Goal: Task Accomplishment & Management: Use online tool/utility

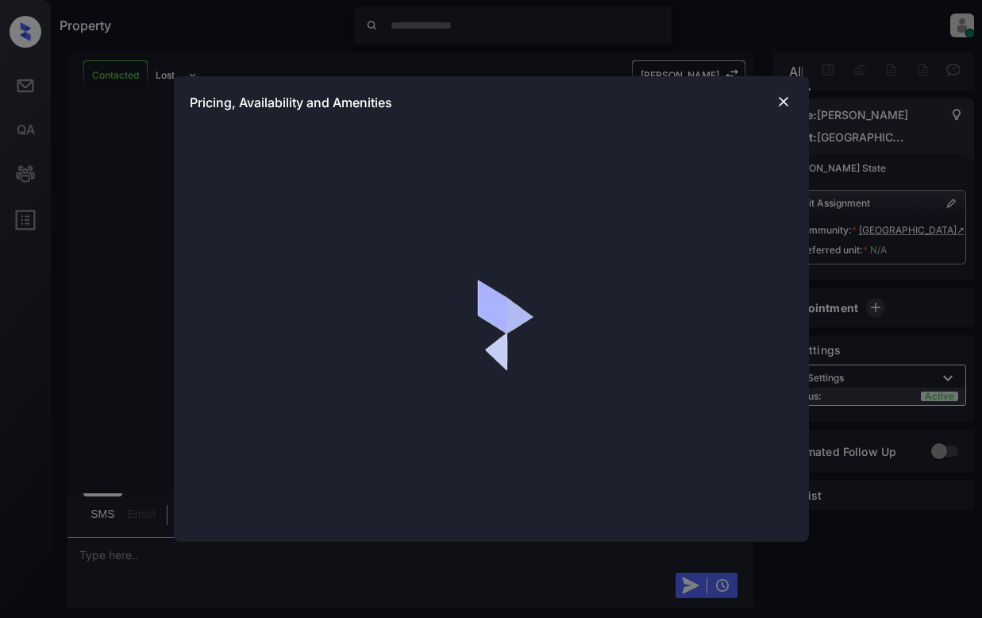
scroll to position [2609, 0]
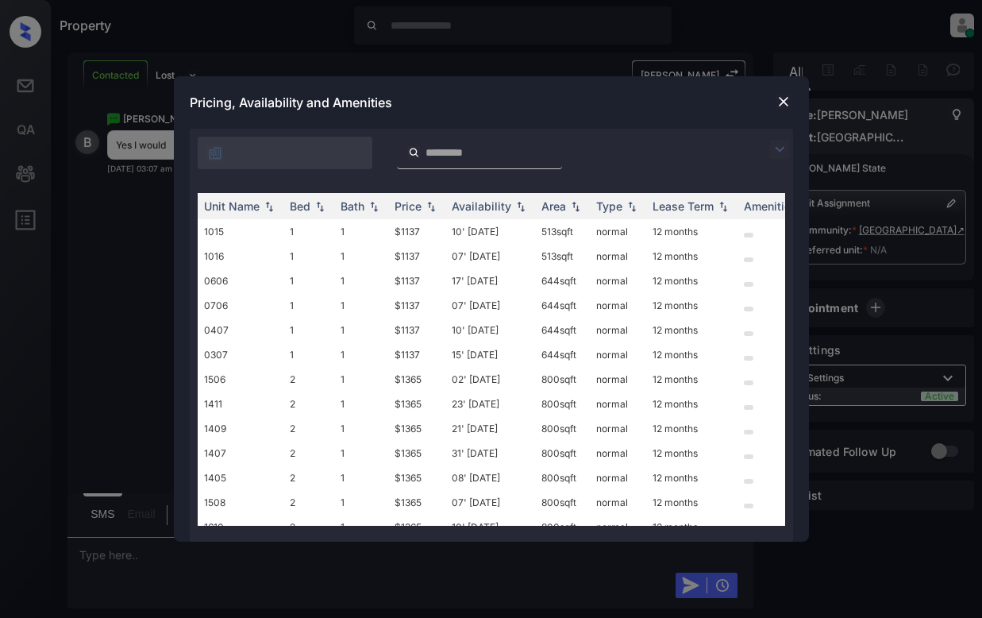
click at [788, 98] on img at bounding box center [784, 102] width 16 height 16
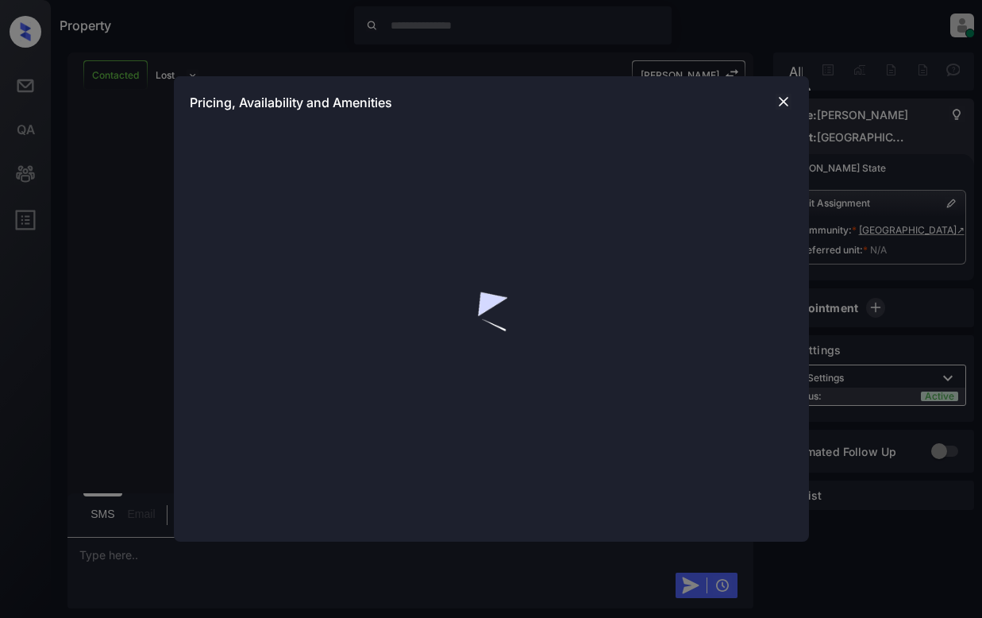
scroll to position [4954, 0]
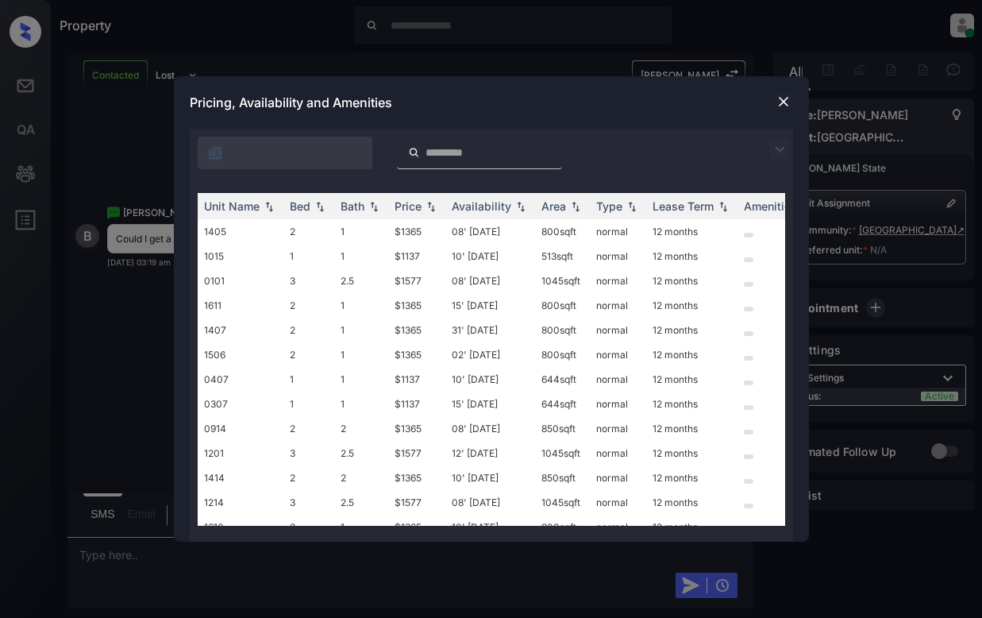
click at [773, 145] on img at bounding box center [779, 149] width 19 height 19
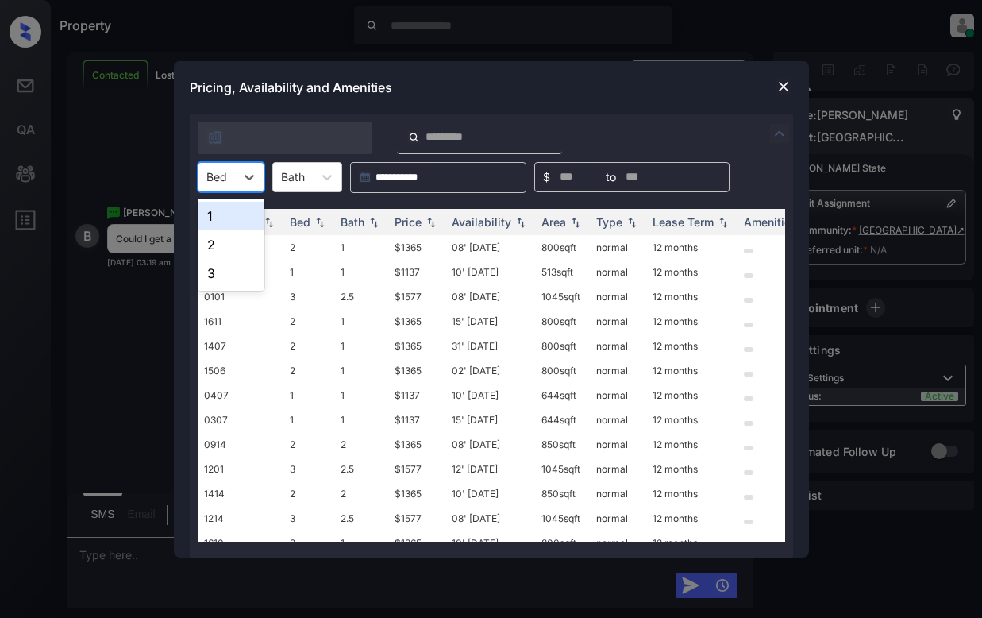
click at [228, 170] on div "Bed" at bounding box center [217, 176] width 37 height 23
click at [221, 204] on div "1" at bounding box center [231, 216] width 67 height 29
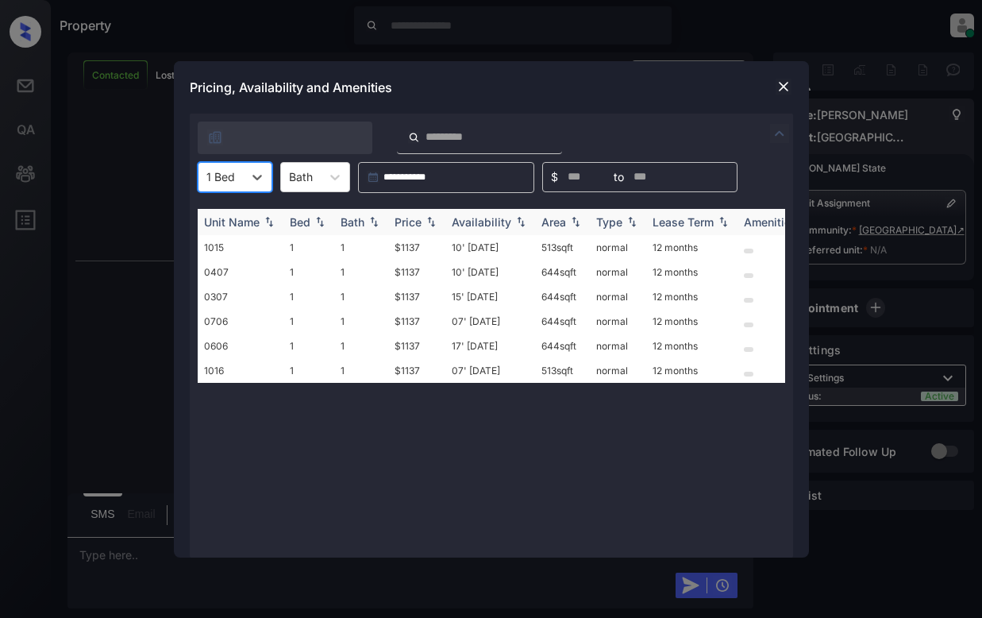
scroll to position [5188, 0]
click at [421, 220] on div "Price" at bounding box center [408, 222] width 27 height 14
click at [420, 246] on td "$1137" at bounding box center [416, 247] width 57 height 25
click at [419, 246] on td "$1137" at bounding box center [416, 247] width 57 height 25
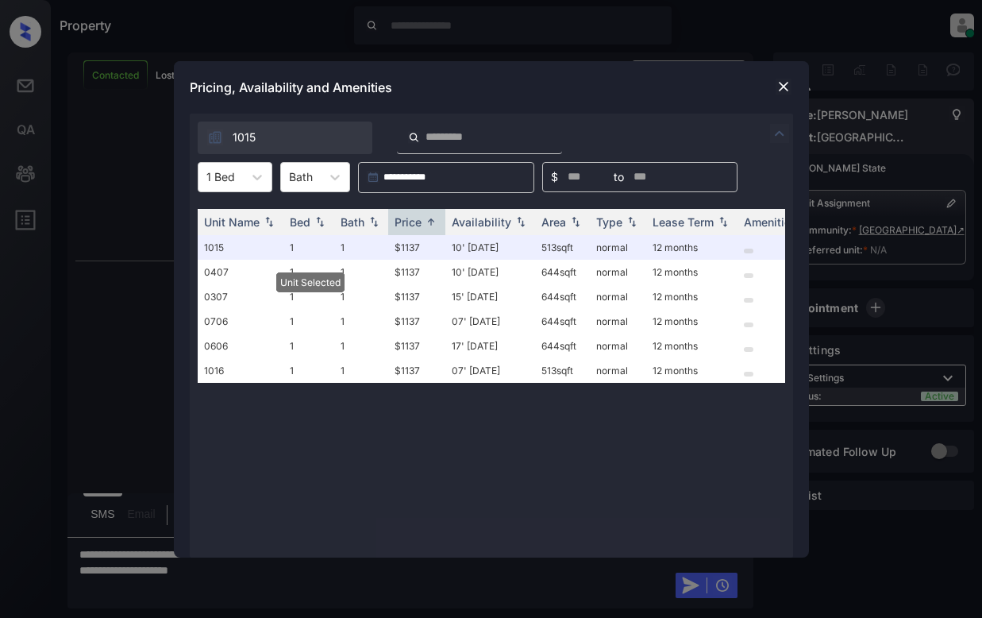
click at [777, 91] on img at bounding box center [784, 87] width 16 height 16
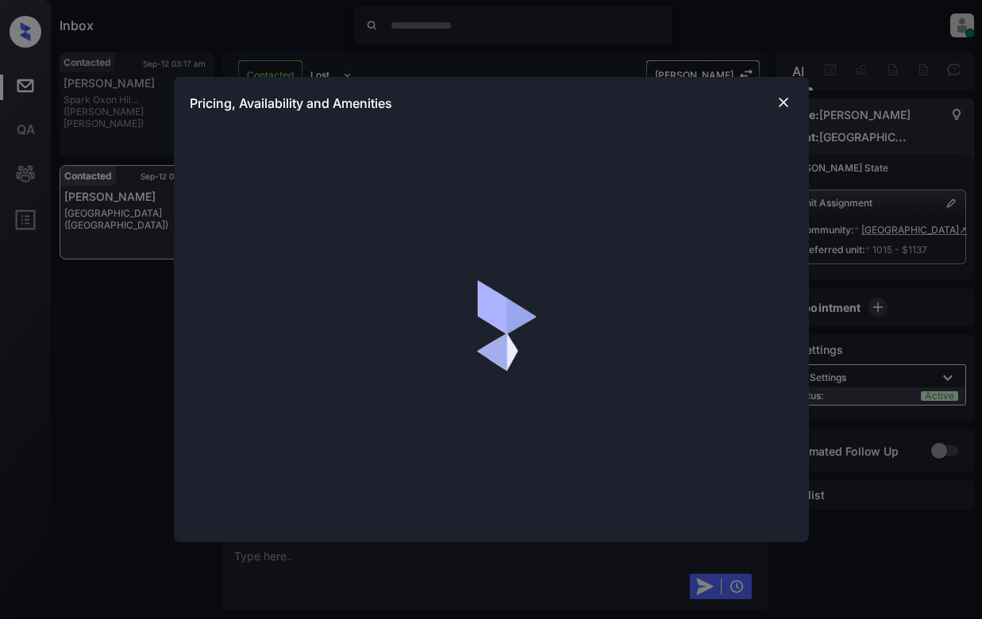
scroll to position [4823, 0]
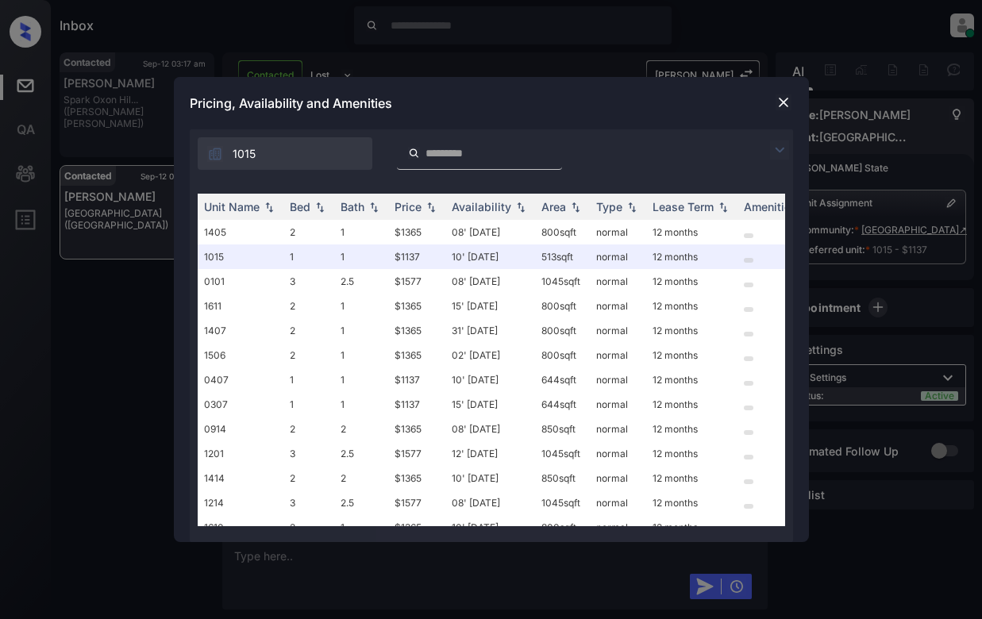
click at [780, 149] on img at bounding box center [779, 150] width 19 height 19
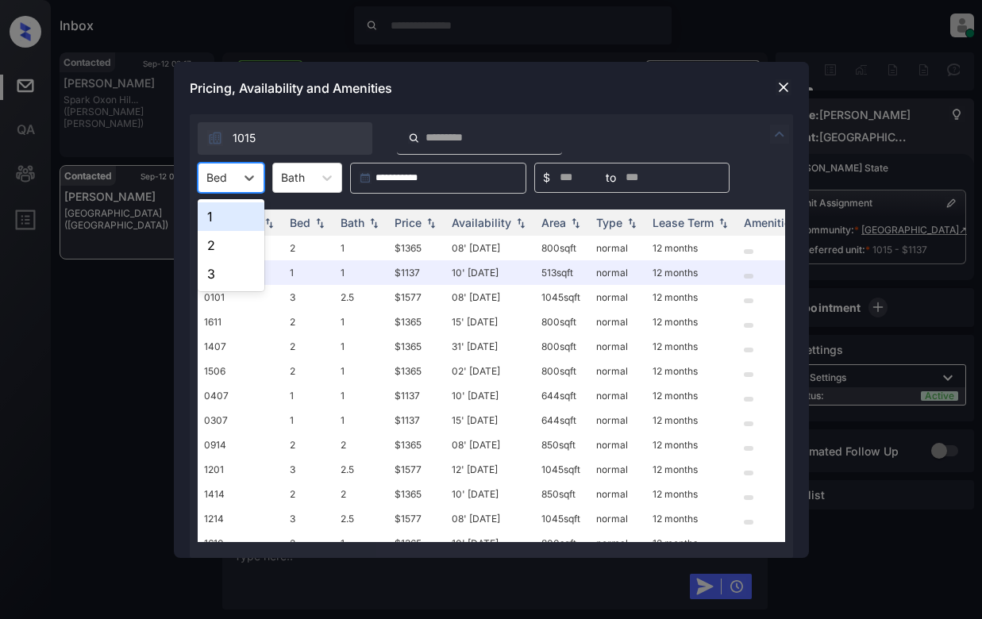
click at [214, 165] on div "Bed" at bounding box center [231, 178] width 67 height 30
click at [219, 212] on div "1" at bounding box center [231, 217] width 67 height 29
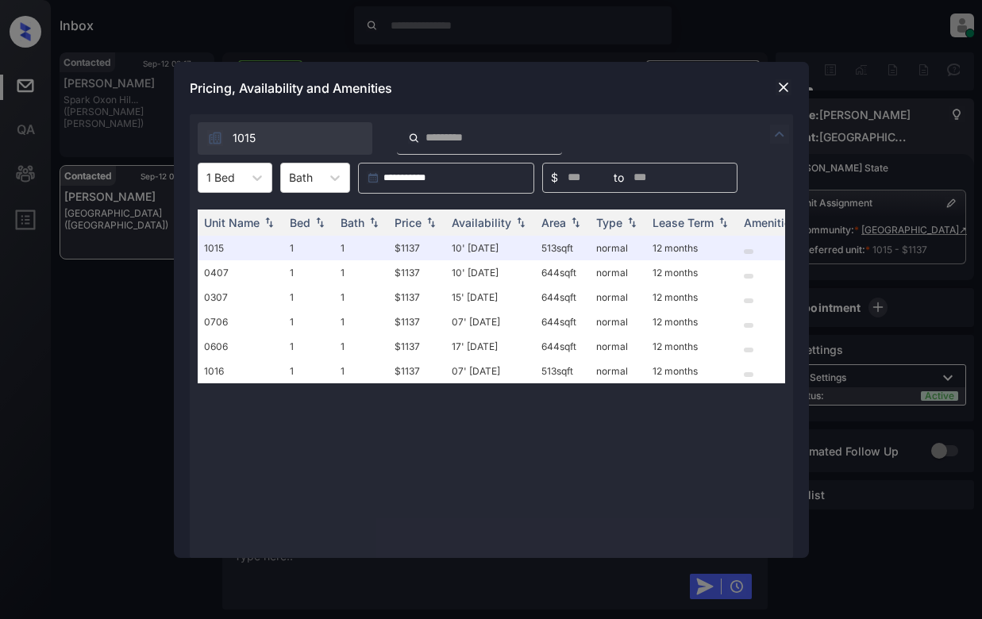
click at [774, 90] on div at bounding box center [783, 87] width 19 height 19
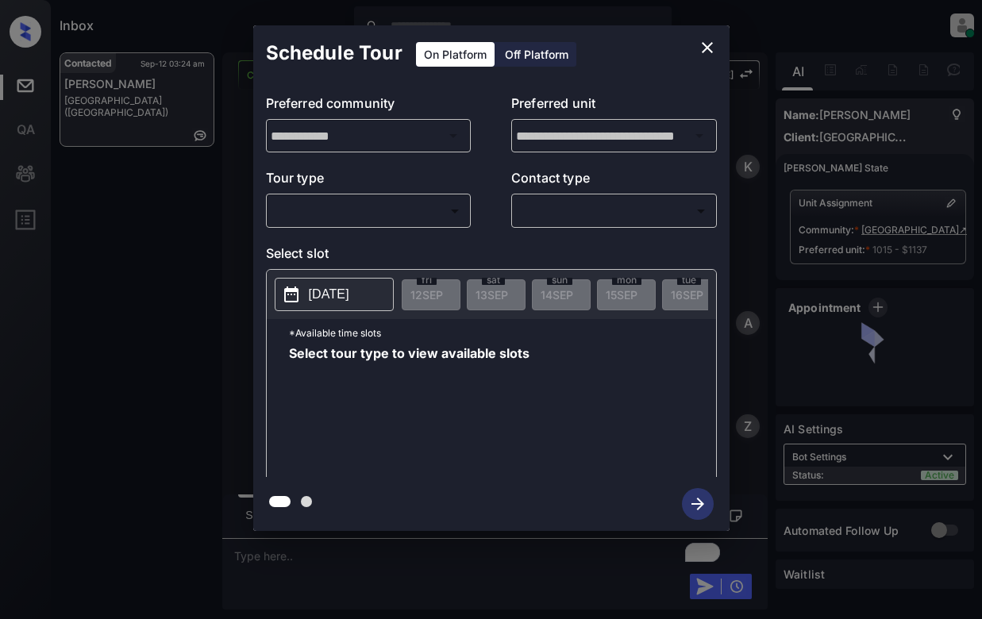
scroll to position [6541, 0]
click at [283, 210] on body "Inbox Dominic Ceralde Online Set yourself offline Set yourself on break Profile…" at bounding box center [491, 309] width 982 height 619
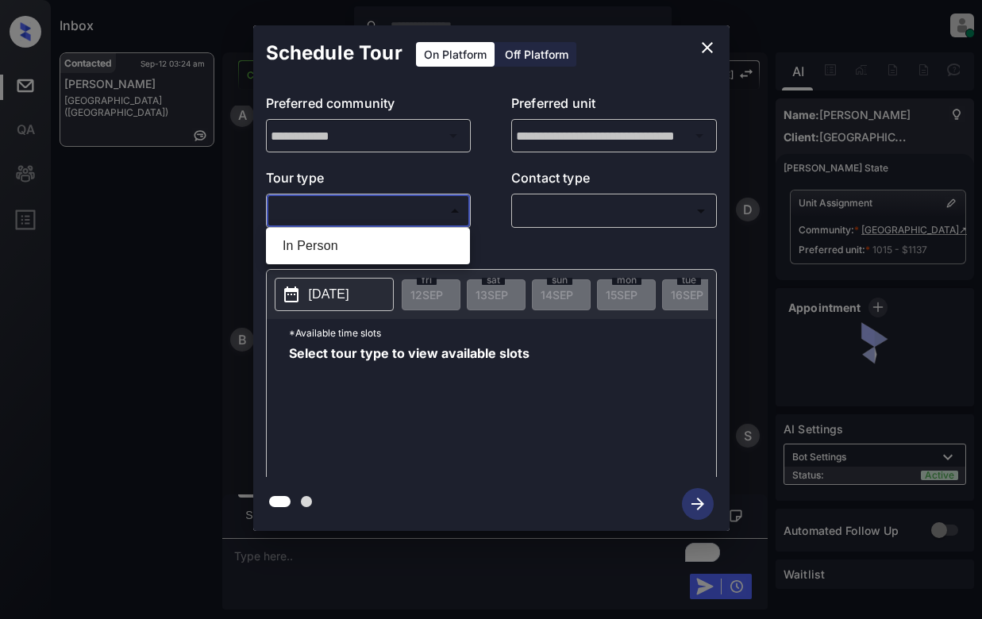
click at [367, 246] on li "In Person" at bounding box center [368, 246] width 196 height 29
type input "********"
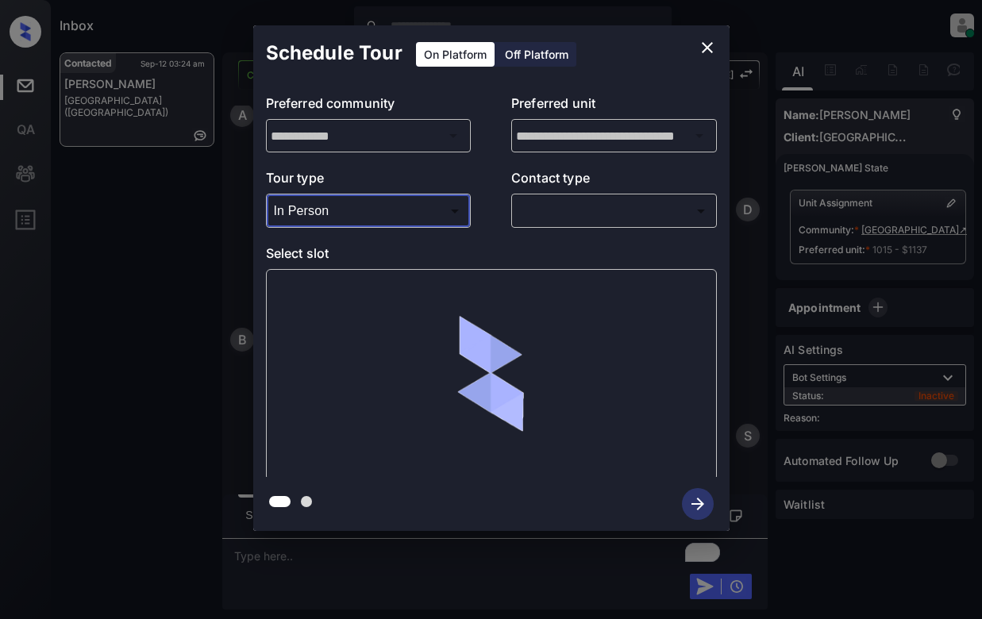
click at [603, 213] on body "Inbox Dominic Ceralde Online Set yourself offline Set yourself on break Profile…" at bounding box center [491, 309] width 982 height 619
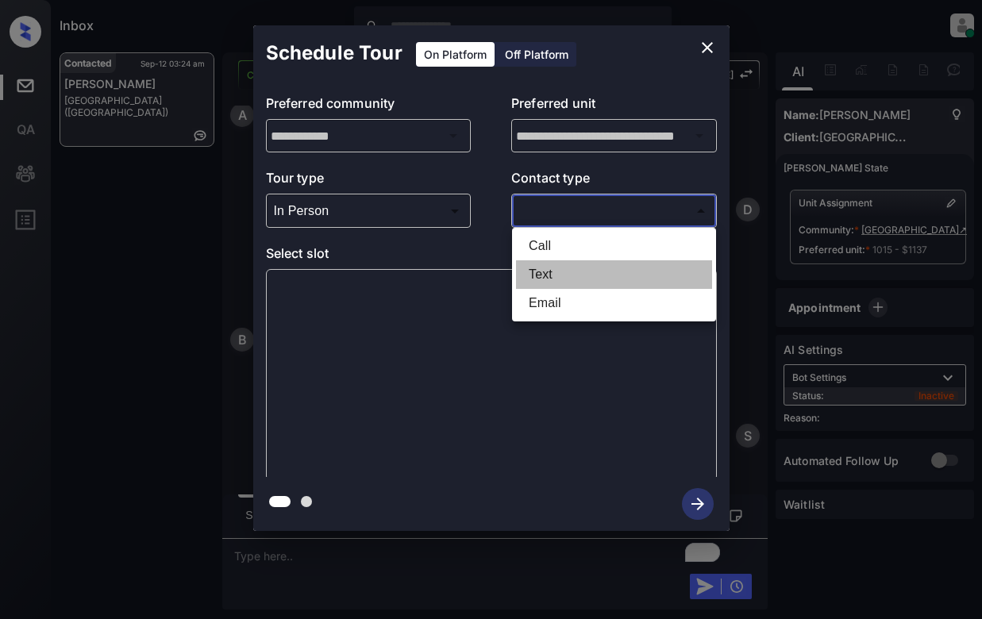
click at [590, 276] on li "Text" at bounding box center [614, 275] width 196 height 29
type input "****"
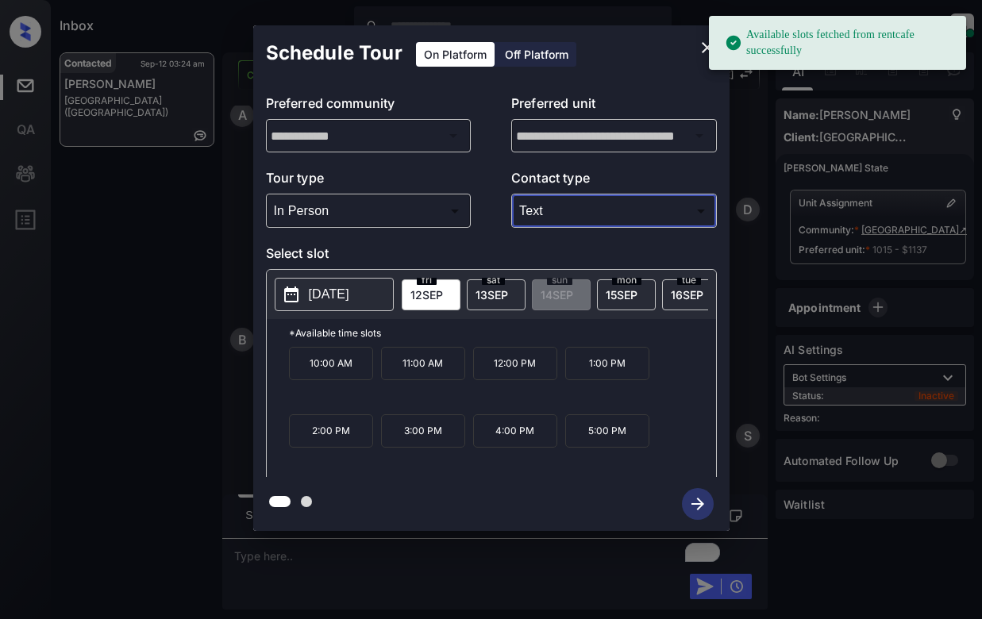
click at [331, 292] on p "2025-09-12" at bounding box center [329, 294] width 41 height 19
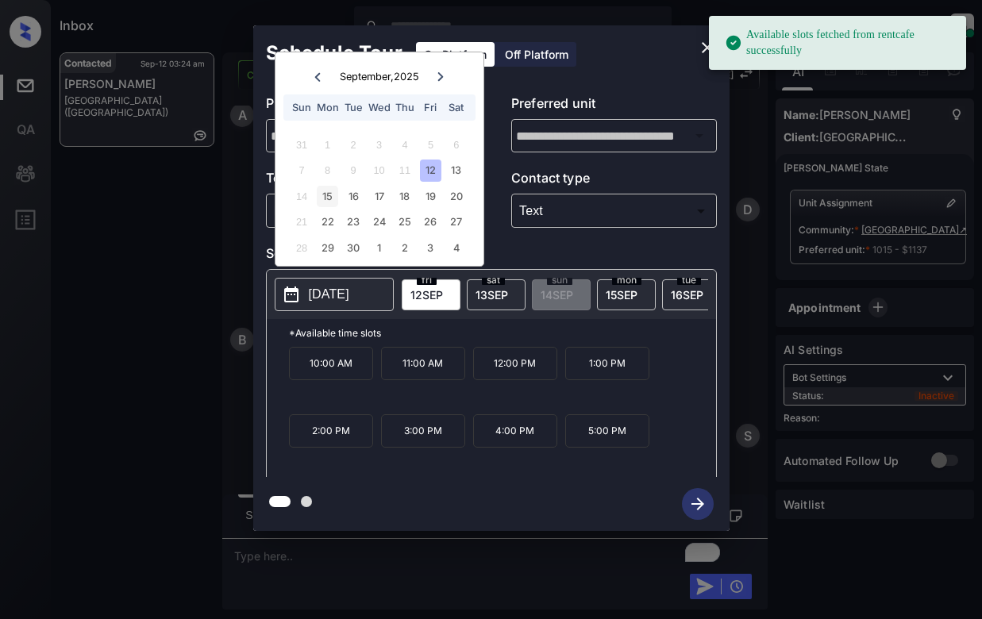
click at [319, 199] on div "15" at bounding box center [327, 196] width 21 height 21
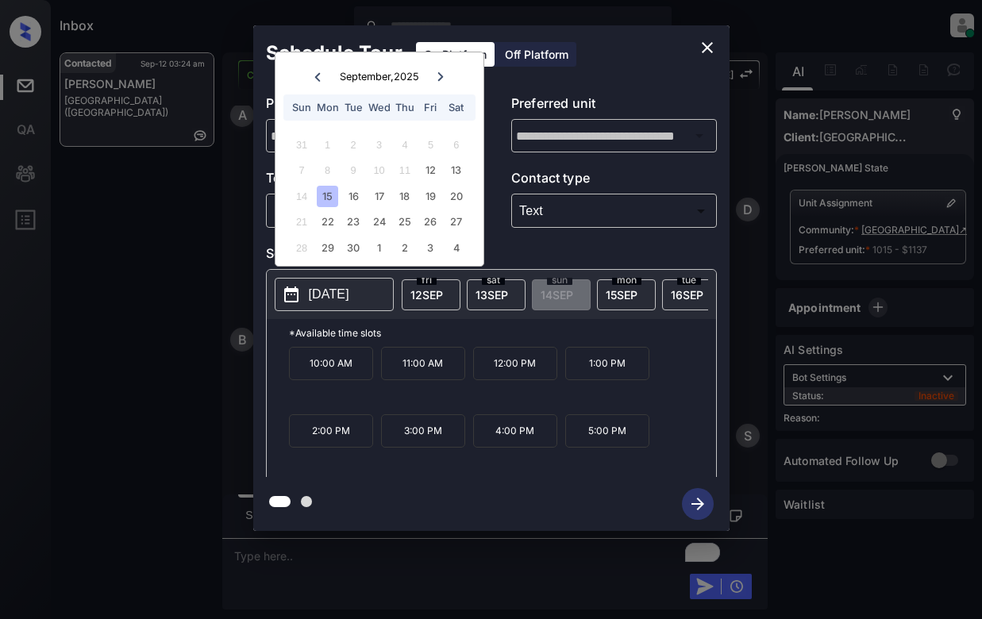
click at [320, 440] on p "2:00 PM" at bounding box center [331, 431] width 84 height 33
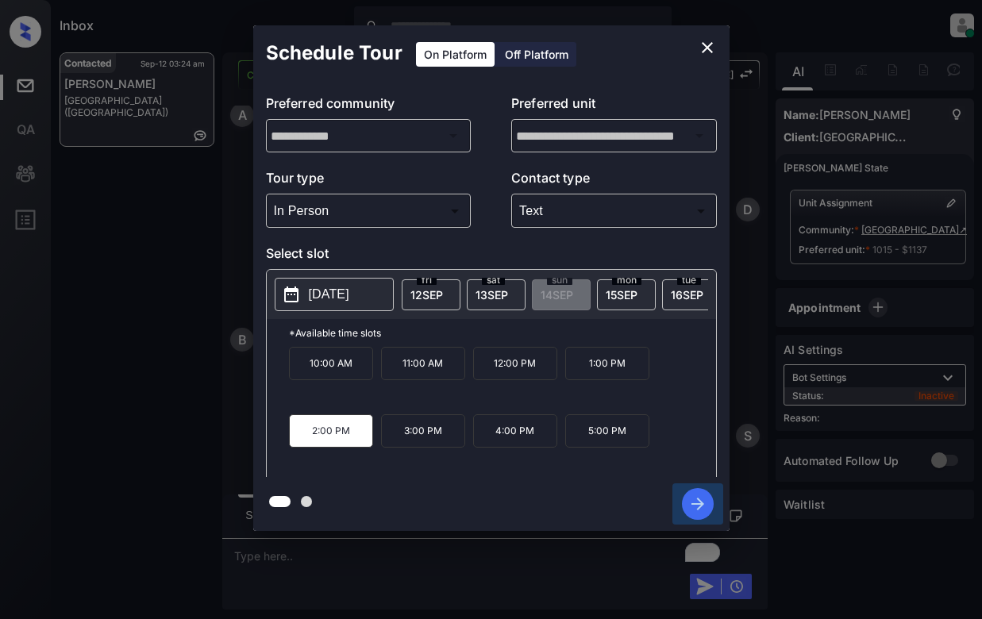
click at [697, 506] on icon "button" at bounding box center [698, 504] width 32 height 32
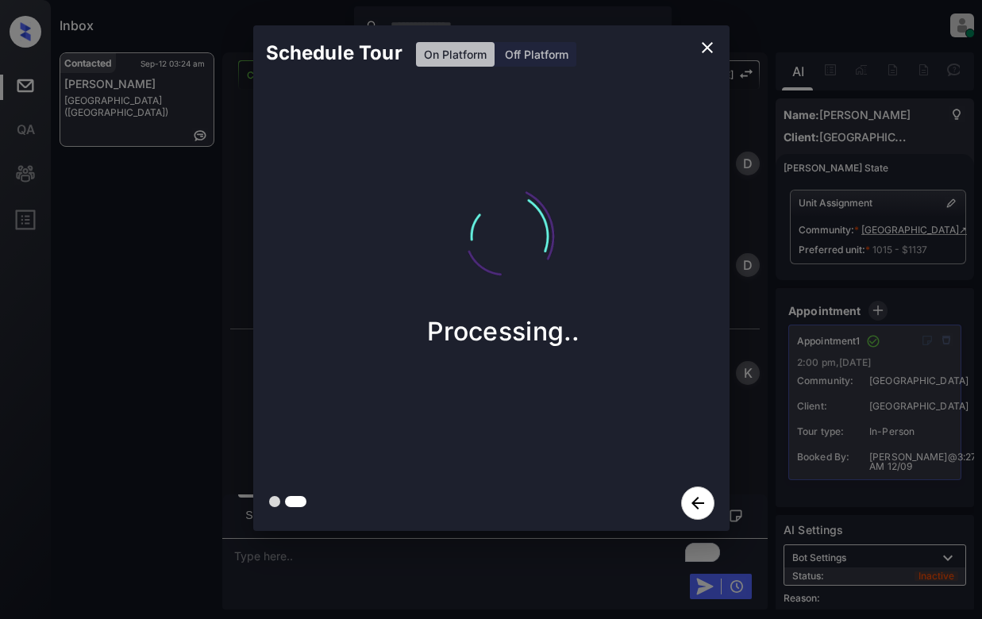
scroll to position [6917, 0]
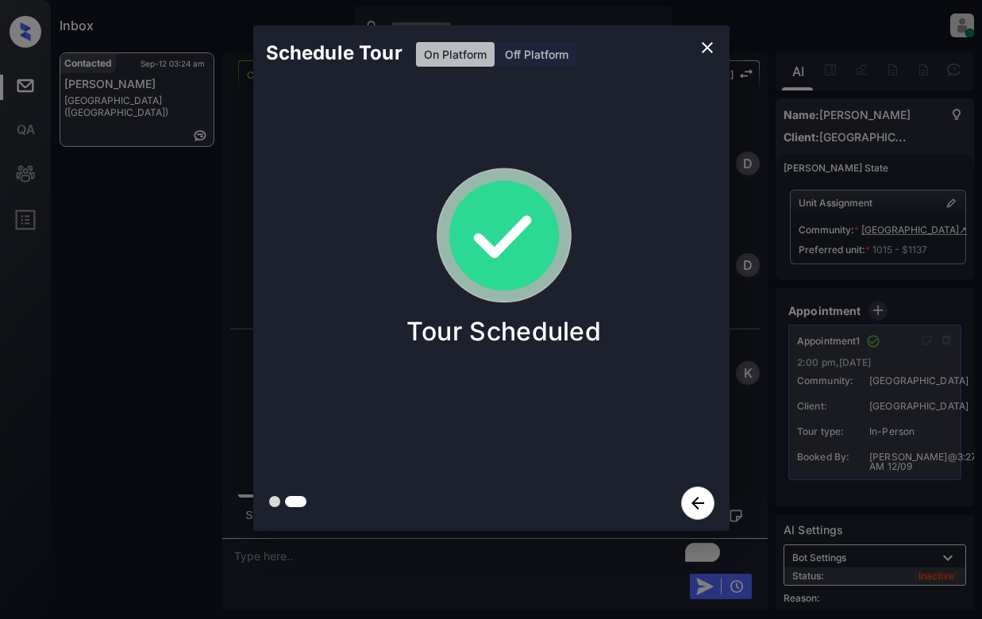
click at [221, 262] on div "Schedule Tour On Platform Off Platform Tour Scheduled" at bounding box center [491, 278] width 982 height 557
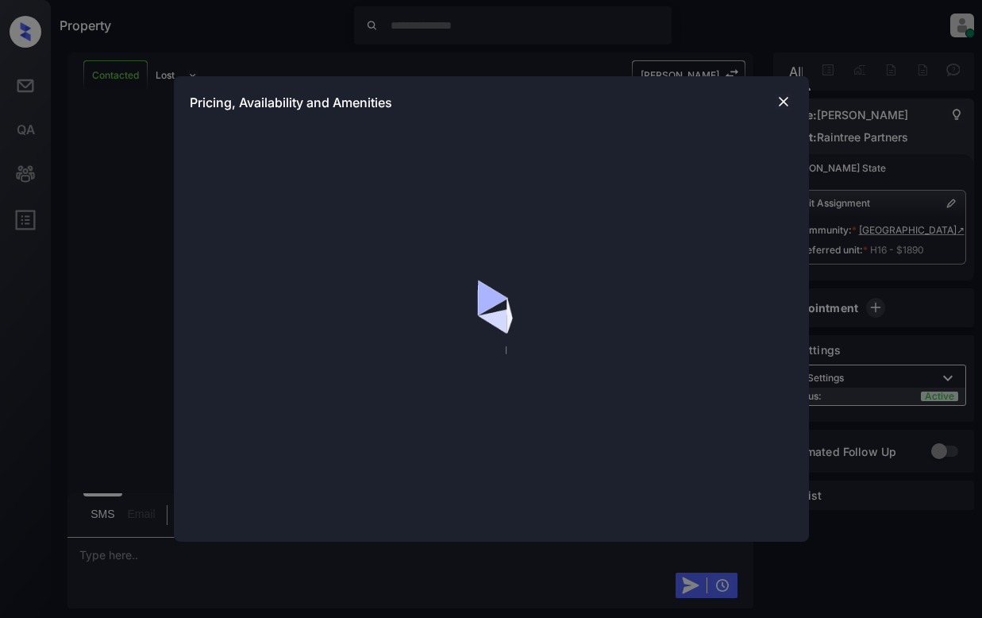
scroll to position [873, 0]
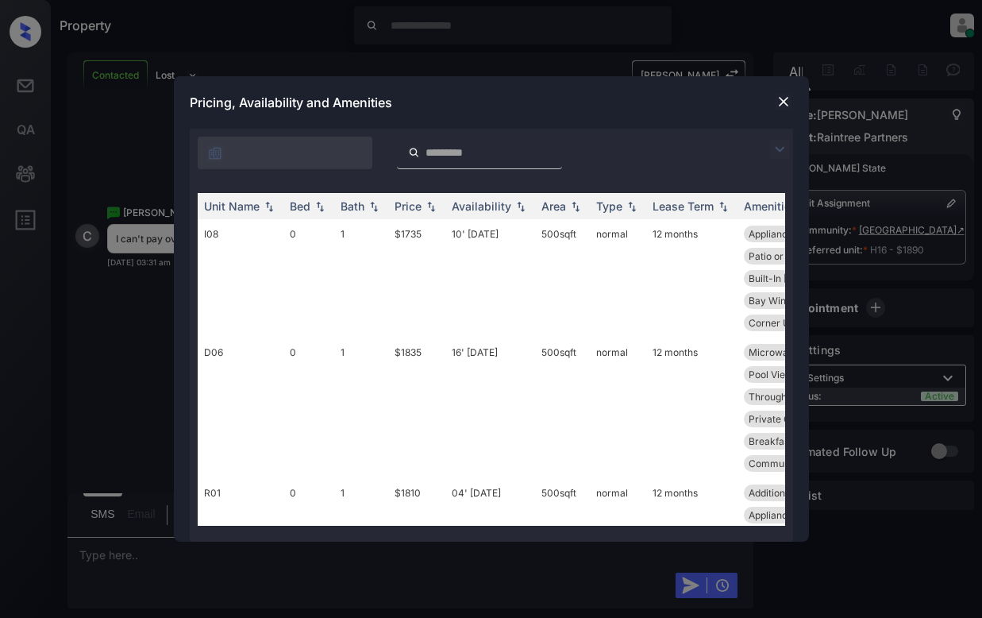
click at [781, 148] on img at bounding box center [779, 149] width 19 height 19
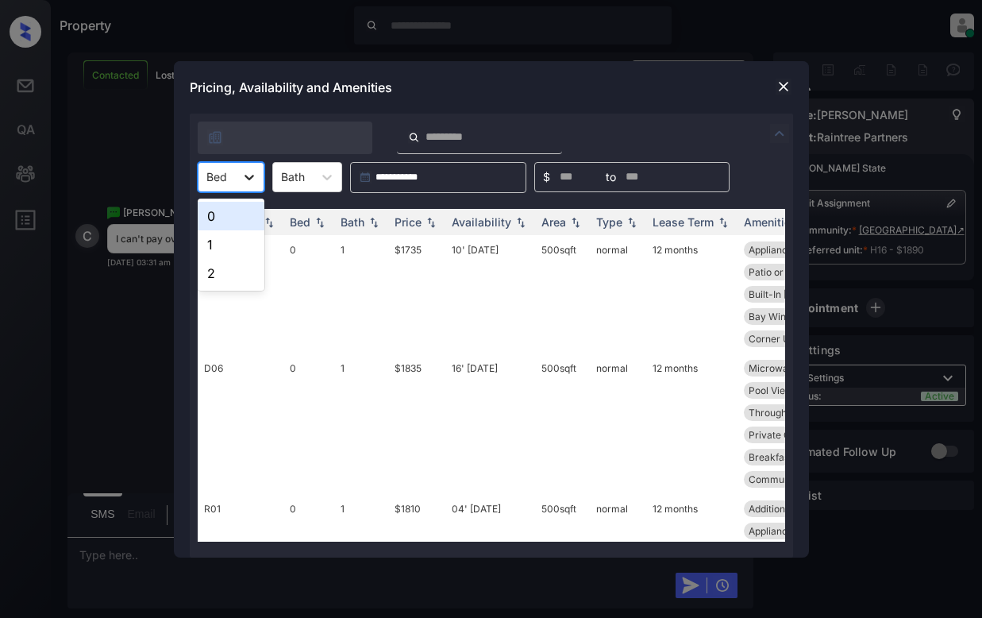
click at [235, 176] on div at bounding box center [249, 177] width 29 height 29
click at [229, 238] on div "1" at bounding box center [231, 244] width 67 height 29
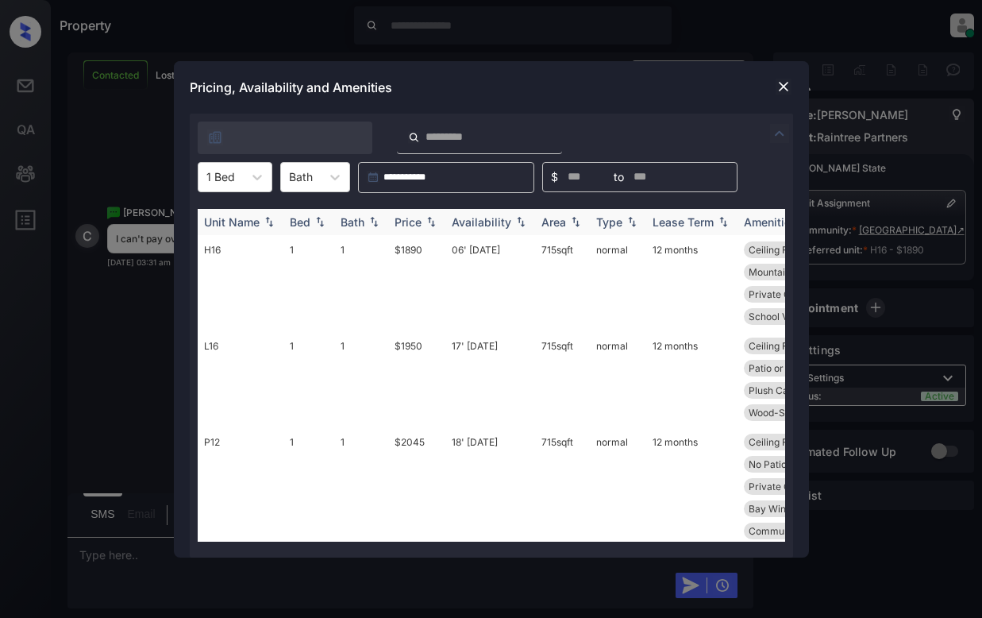
click at [421, 220] on div "Price" at bounding box center [408, 222] width 27 height 14
click at [234, 215] on div "Unit Name" at bounding box center [232, 222] width 56 height 14
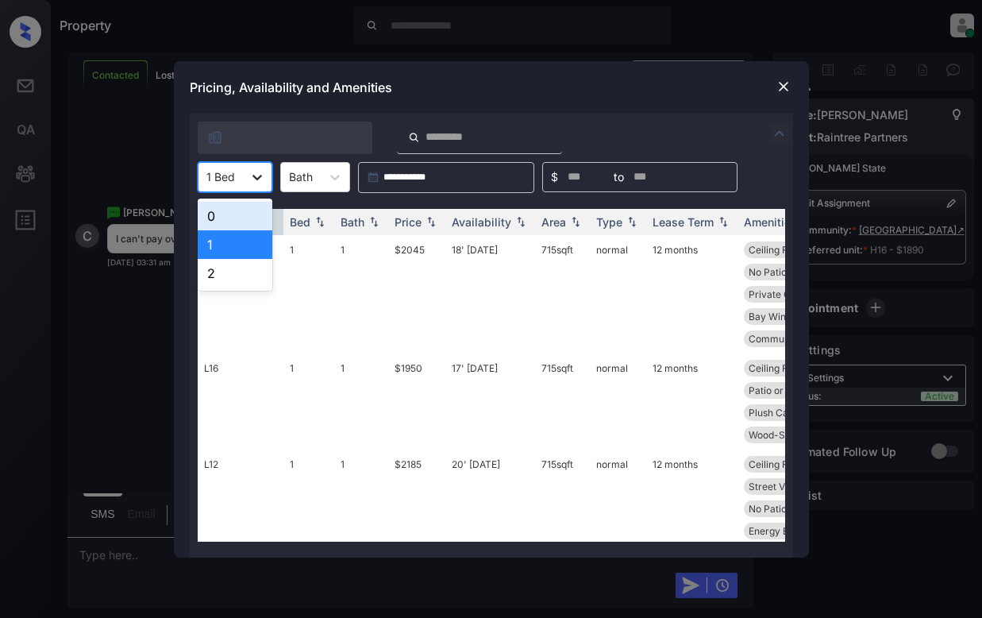
click at [248, 175] on div at bounding box center [257, 177] width 29 height 29
click at [241, 220] on div "0" at bounding box center [235, 216] width 75 height 29
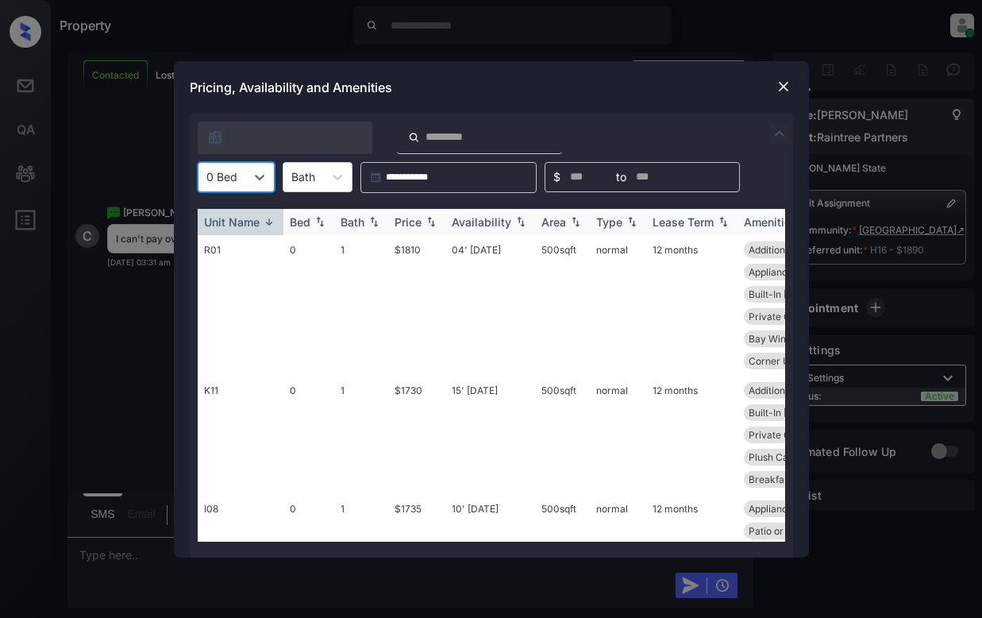
click at [417, 218] on div "Price" at bounding box center [408, 222] width 27 height 14
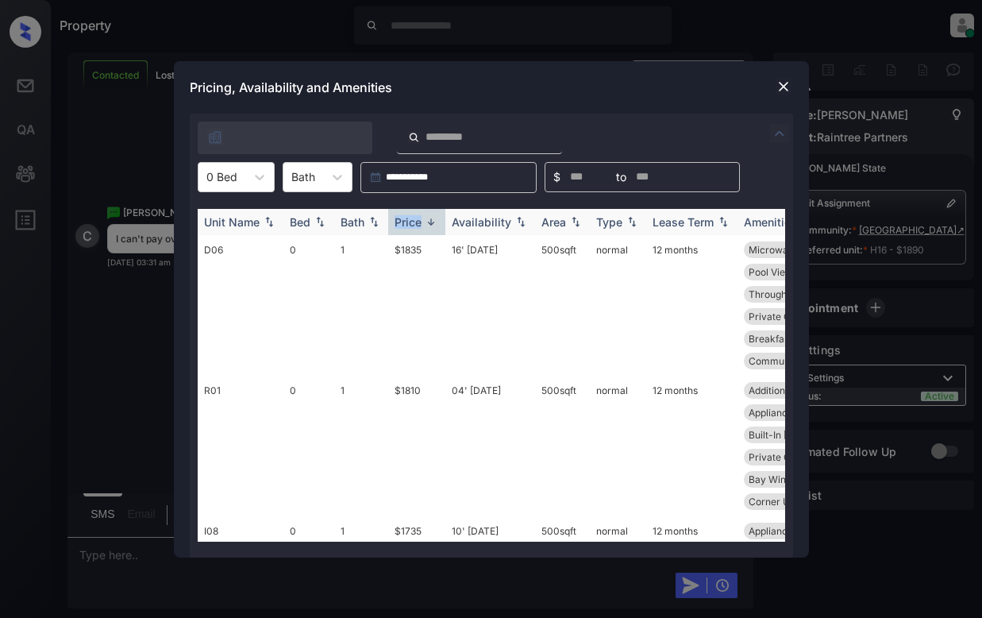
click at [417, 218] on div "Price" at bounding box center [408, 222] width 27 height 14
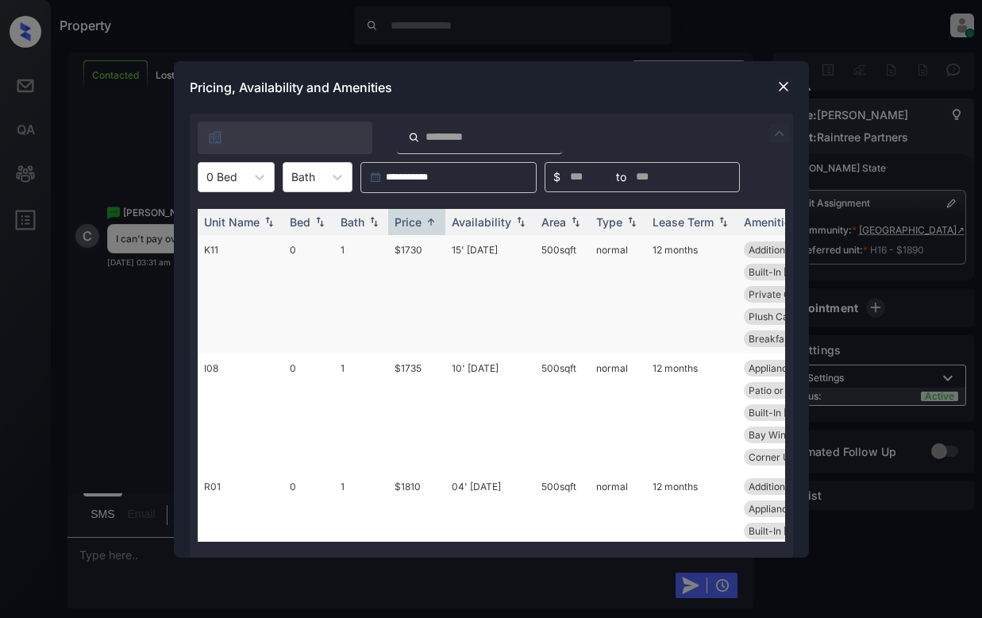
click at [423, 273] on td "$1730" at bounding box center [416, 294] width 57 height 118
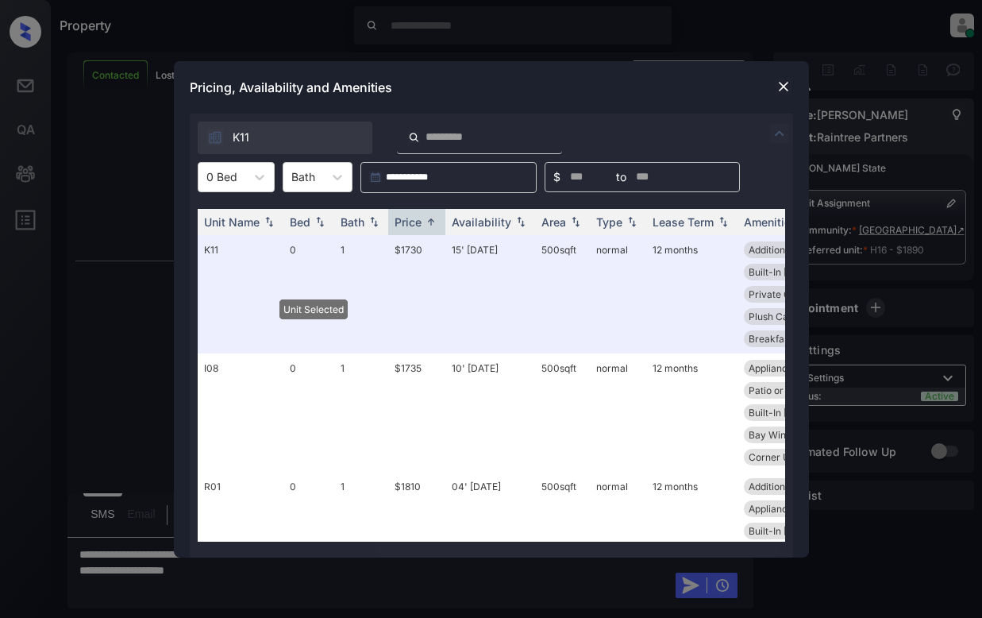
scroll to position [1142, 0]
click at [781, 82] on img at bounding box center [784, 87] width 16 height 16
